Goal: Transaction & Acquisition: Book appointment/travel/reservation

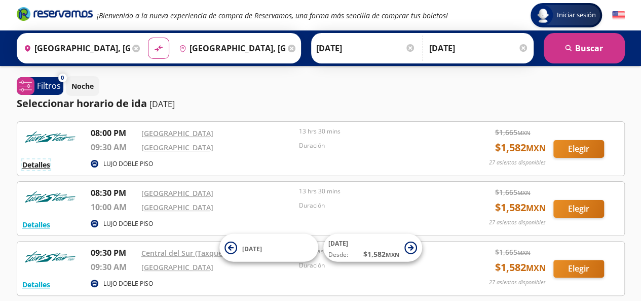
click at [39, 164] on button "Detalles" at bounding box center [36, 164] width 28 height 11
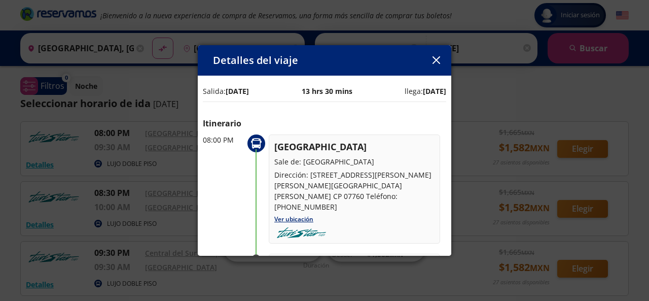
click at [436, 62] on icon "button" at bounding box center [436, 60] width 8 height 8
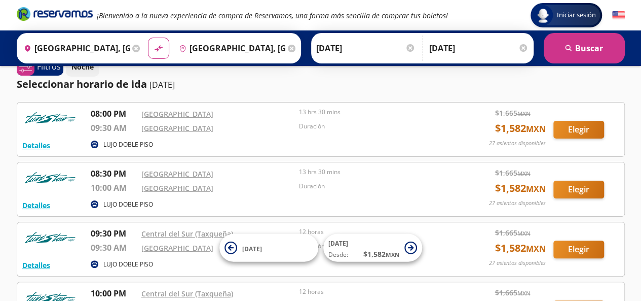
scroll to position [17, 0]
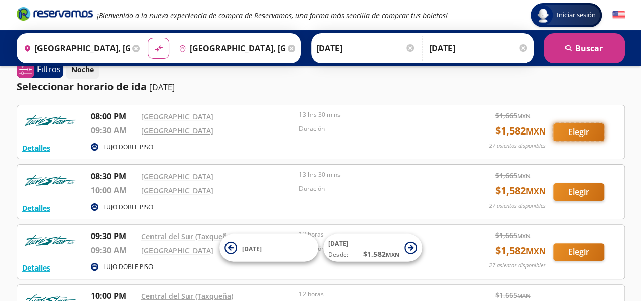
click at [576, 131] on button "Elegir" at bounding box center [579, 132] width 51 height 18
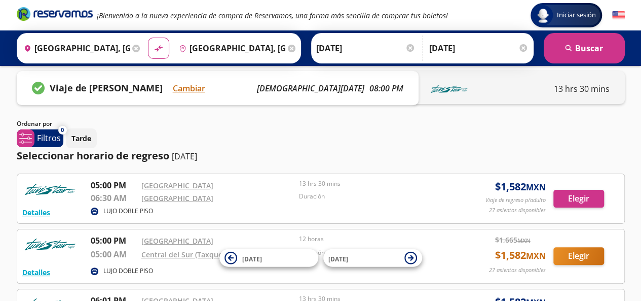
scroll to position [5, 0]
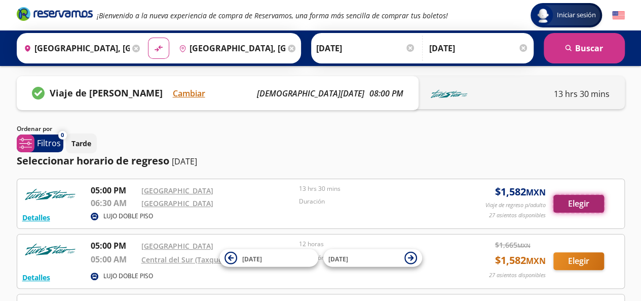
click at [579, 199] on button "Elegir" at bounding box center [579, 204] width 51 height 18
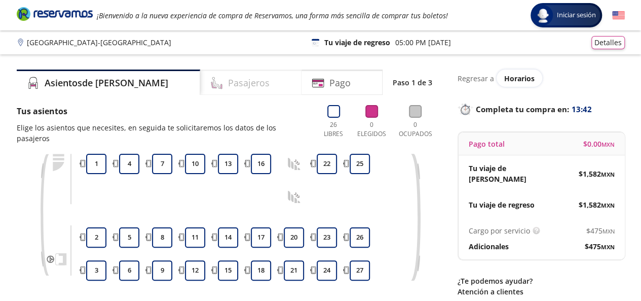
click at [234, 74] on div "Pasajeros" at bounding box center [250, 81] width 101 height 25
click at [361, 227] on button "26" at bounding box center [360, 237] width 20 height 20
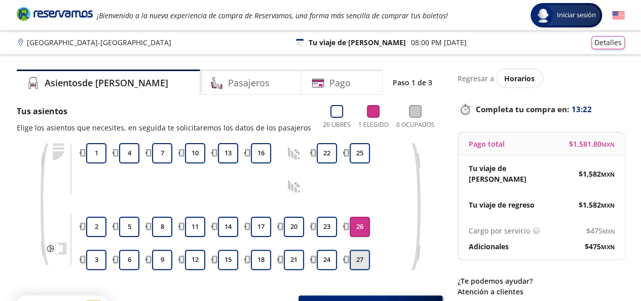
click at [359, 257] on button "27" at bounding box center [360, 259] width 20 height 20
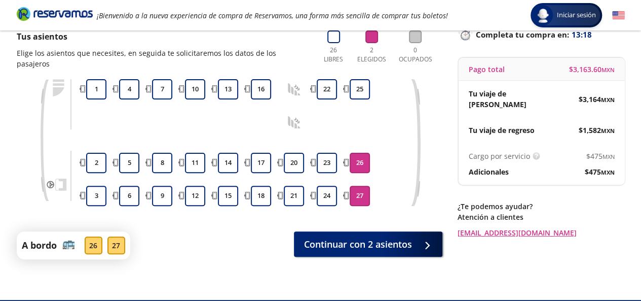
scroll to position [90, 0]
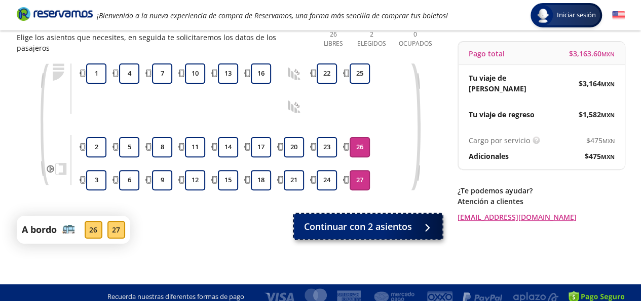
click at [368, 219] on span "Continuar con 2 asientos" at bounding box center [358, 226] width 108 height 14
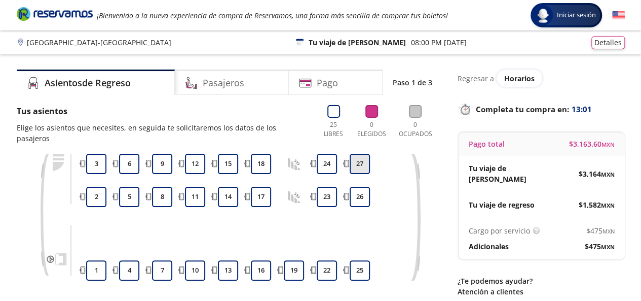
click at [356, 154] on button "27" at bounding box center [360, 164] width 20 height 20
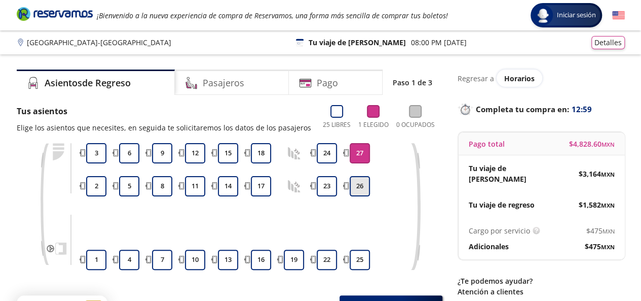
click at [356, 189] on button "26" at bounding box center [360, 186] width 20 height 20
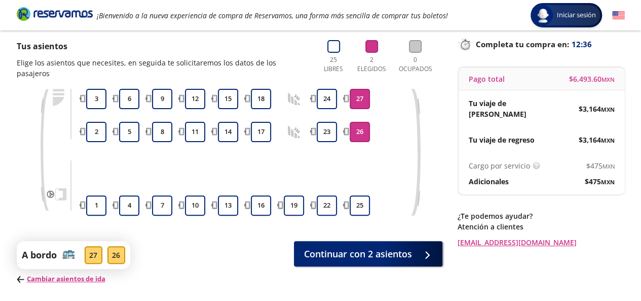
scroll to position [103, 0]
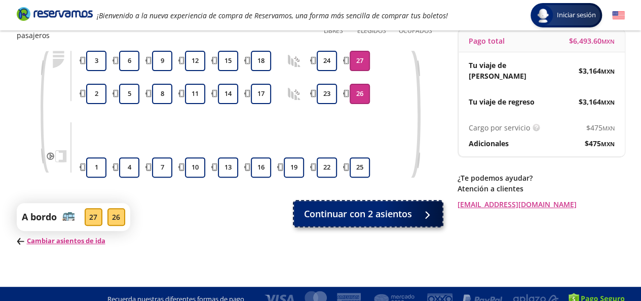
click at [395, 207] on span "Continuar con 2 asientos" at bounding box center [358, 214] width 108 height 14
